Goal: Navigation & Orientation: Find specific page/section

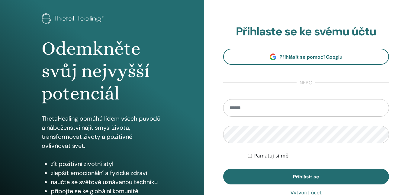
scroll to position [25, 0]
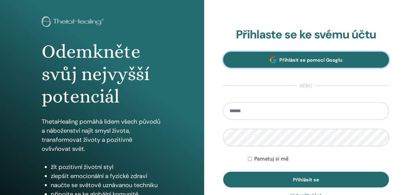
click at [296, 62] on font "Přihlásit se pomocí Googlu" at bounding box center [310, 60] width 63 height 6
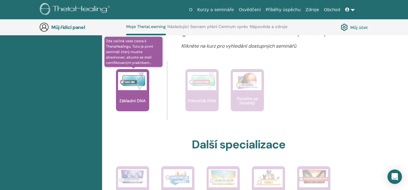
scroll to position [205, 0]
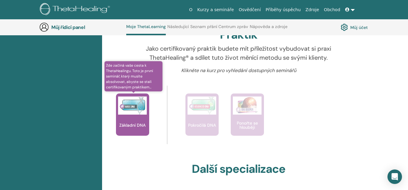
click at [138, 100] on img at bounding box center [132, 106] width 29 height 18
